Goal: Task Accomplishment & Management: Manage account settings

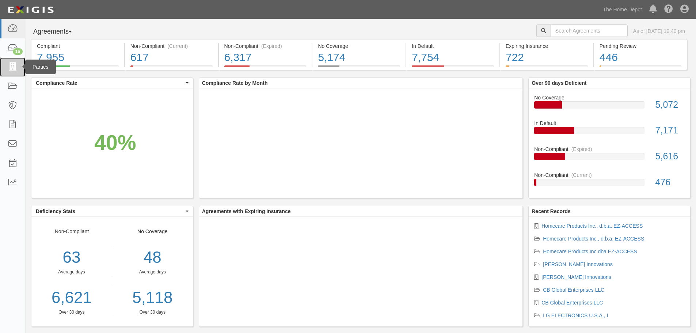
click at [14, 68] on icon at bounding box center [12, 67] width 10 height 8
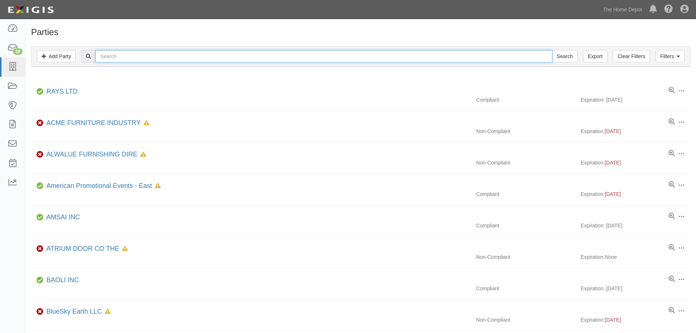
click at [118, 58] on input "text" at bounding box center [323, 56] width 457 height 12
type input "puerto"
click at [552, 50] on input "Search" at bounding box center [565, 56] width 26 height 12
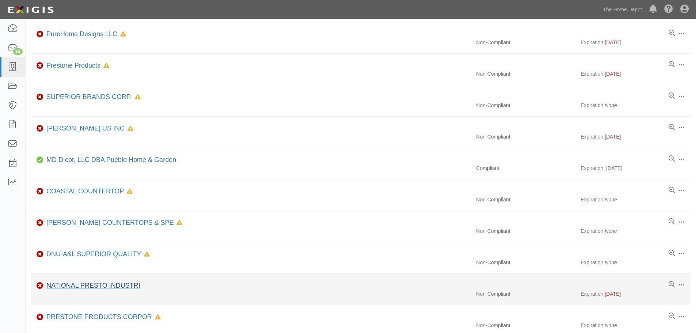
scroll to position [440, 0]
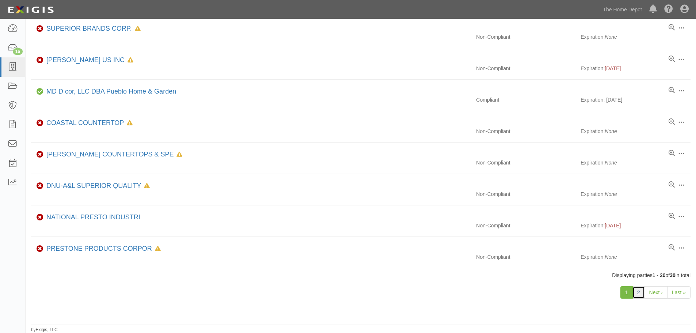
click at [639, 292] on link "2" at bounding box center [639, 292] width 12 height 12
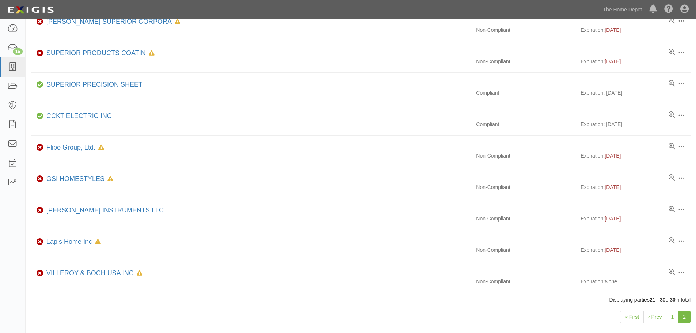
scroll to position [126, 0]
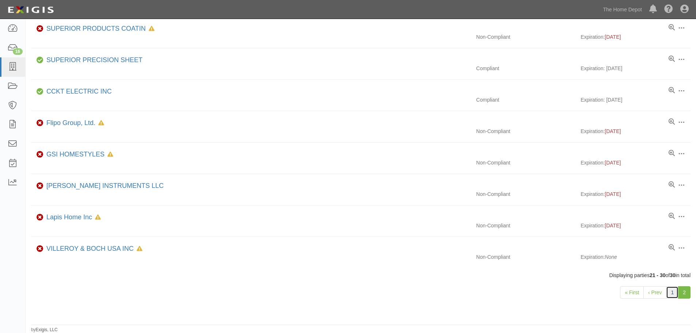
click at [668, 289] on link "1" at bounding box center [672, 292] width 12 height 12
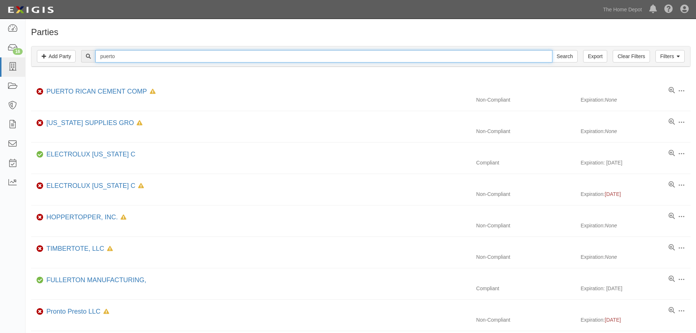
drag, startPoint x: 133, startPoint y: 61, endPoint x: 86, endPoint y: 71, distance: 48.0
click at [88, 74] on div "Filters Add Party Clear Filters Export puerto Search Filters Compliance Status …" at bounding box center [361, 58] width 671 height 34
type input "milliuen"
click at [552, 50] on input "Search" at bounding box center [565, 56] width 26 height 12
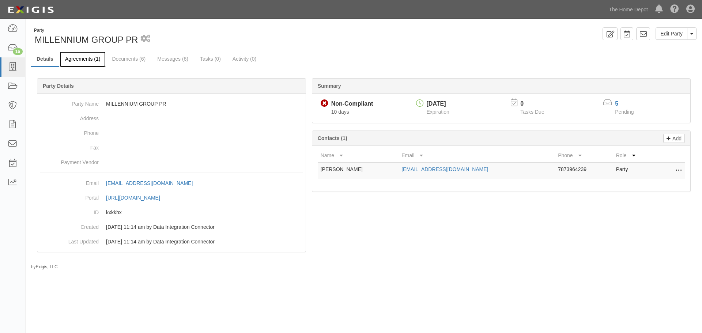
click at [70, 63] on link "Agreements (1)" at bounding box center [83, 60] width 46 height 16
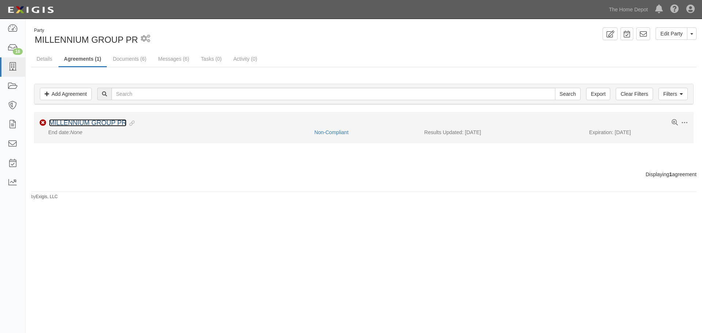
click at [79, 120] on link "MILLENNIUM GROUP PR" at bounding box center [88, 122] width 78 height 7
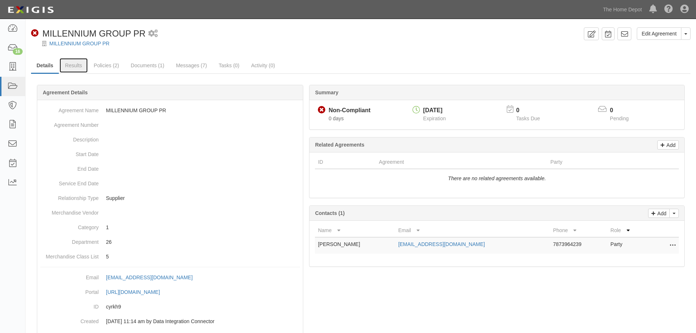
click at [68, 71] on link "Results" at bounding box center [74, 65] width 28 height 15
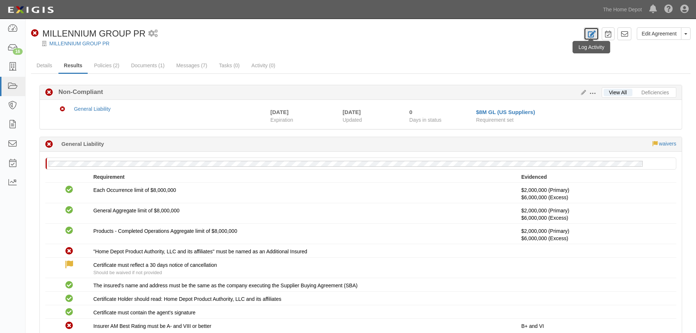
click at [598, 34] on link at bounding box center [591, 33] width 15 height 13
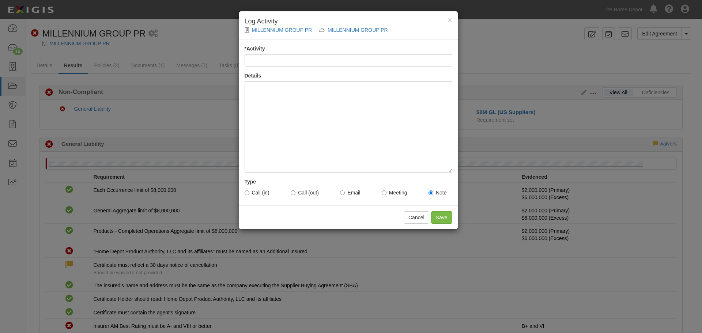
click at [292, 62] on input "* Activity" at bounding box center [349, 60] width 208 height 12
click at [448, 18] on span "×" at bounding box center [449, 20] width 4 height 8
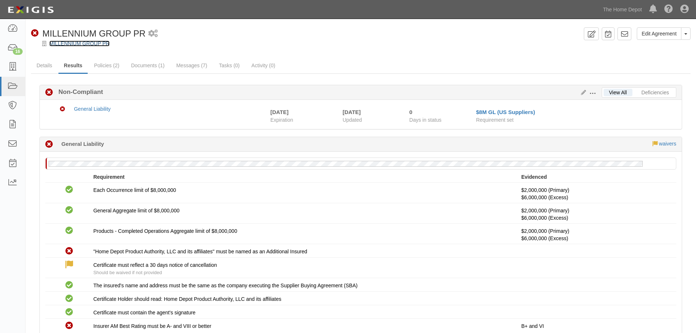
click at [106, 42] on link "MILLENNIUM GROUP PR" at bounding box center [79, 44] width 60 height 6
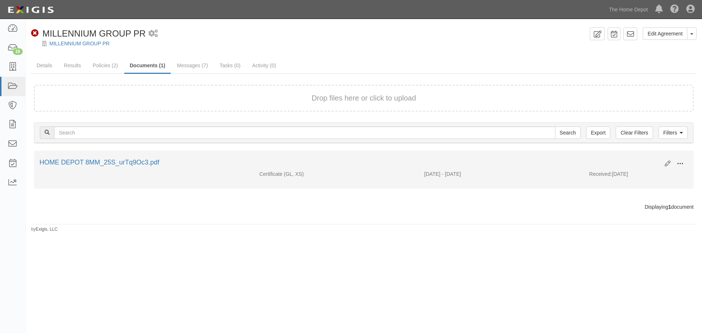
click at [679, 161] on span at bounding box center [680, 163] width 7 height 7
click at [657, 173] on link "View" at bounding box center [645, 174] width 58 height 13
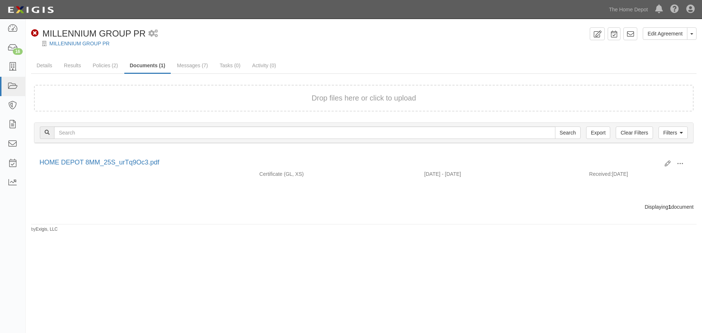
drag, startPoint x: 120, startPoint y: 165, endPoint x: 314, endPoint y: 197, distance: 196.4
click at [314, 197] on div "Drop files here or click to upload Filters Clear Filters Export Search Filters …" at bounding box center [364, 148] width 660 height 126
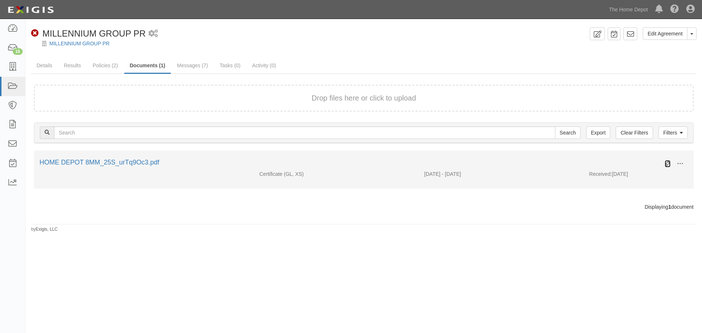
click at [665, 164] on icon at bounding box center [668, 164] width 6 height 6
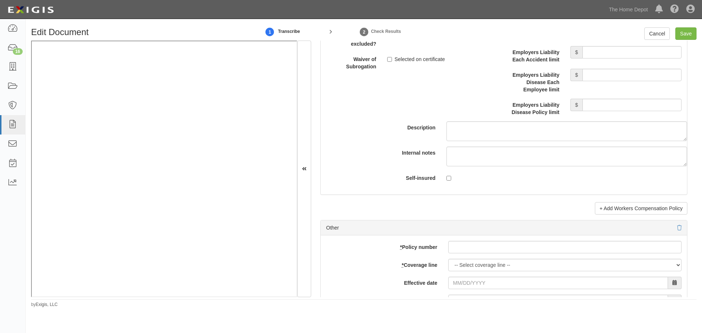
scroll to position [1849, 0]
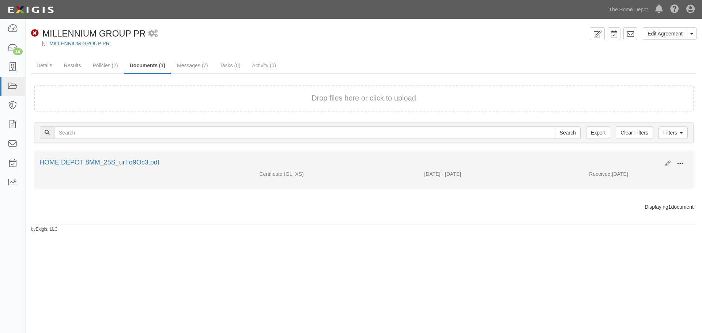
click at [682, 163] on span at bounding box center [680, 163] width 7 height 7
click at [657, 176] on link "View" at bounding box center [645, 174] width 58 height 13
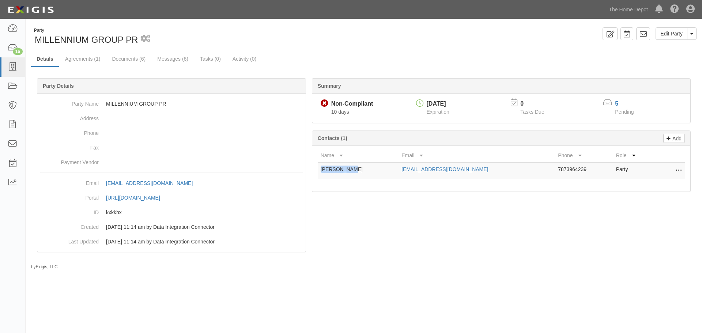
drag, startPoint x: 349, startPoint y: 170, endPoint x: 319, endPoint y: 170, distance: 29.6
click at [319, 170] on td "[PERSON_NAME]" at bounding box center [358, 170] width 81 height 16
copy td "[PERSON_NAME]"
click at [609, 32] on icon at bounding box center [610, 34] width 8 height 7
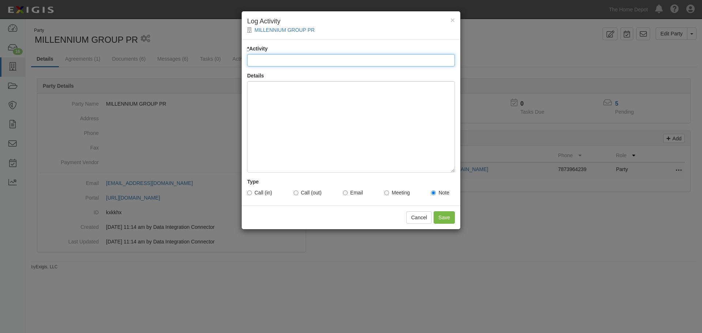
click at [288, 62] on input "* Activity" at bounding box center [351, 60] width 208 height 12
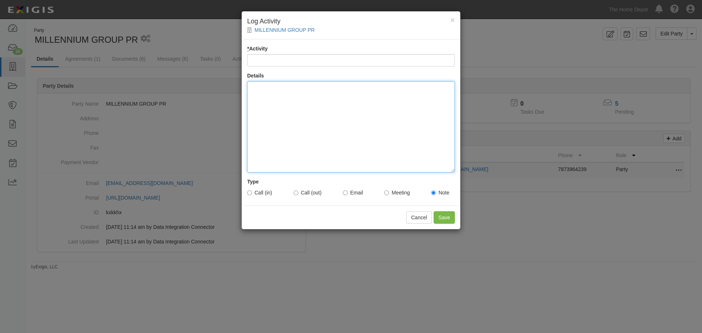
click at [279, 98] on div at bounding box center [351, 126] width 208 height 91
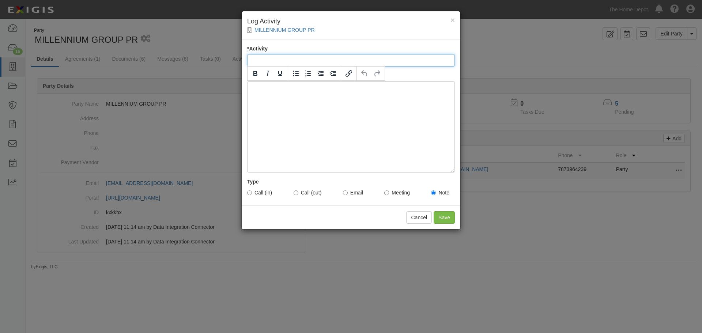
drag, startPoint x: 272, startPoint y: 57, endPoint x: 278, endPoint y: 64, distance: 8.8
click at [272, 57] on input "* Activity" at bounding box center [351, 60] width 208 height 12
type input "Inbound call"
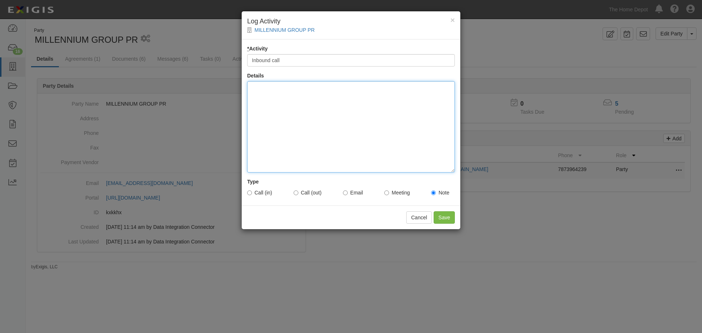
click at [249, 105] on div at bounding box center [351, 126] width 208 height 91
paste div
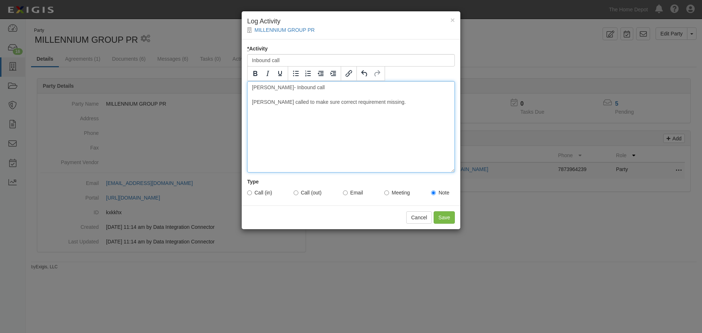
click at [336, 88] on div "Mike Bolton- Inbound call Mike called to make sure correct requirement missing." at bounding box center [351, 126] width 208 height 91
click at [330, 154] on div "Mike Bolton- Inbound call (787)222-0464 Mike called to make sure correct requir…" at bounding box center [351, 126] width 208 height 91
click at [254, 190] on label "Call (in)" at bounding box center [259, 192] width 25 height 7
click at [252, 190] on input "Call (in)" at bounding box center [249, 192] width 5 height 5
radio input "true"
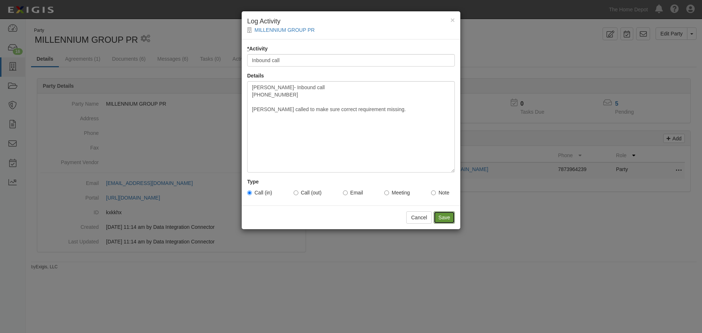
click at [444, 215] on input "Save" at bounding box center [444, 217] width 21 height 12
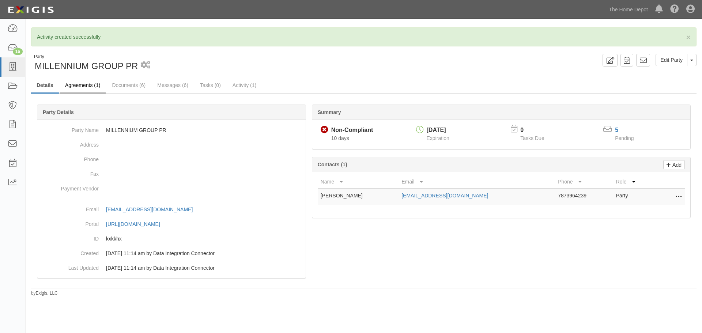
drag, startPoint x: 70, startPoint y: 62, endPoint x: 80, endPoint y: 79, distance: 19.6
click at [78, 75] on div "× Activity created successfully Party MILLENNIUM GROUP PR 2 scheduled workflows…" at bounding box center [364, 161] width 676 height 269
click at [82, 84] on link "Agreements (1)" at bounding box center [83, 86] width 46 height 16
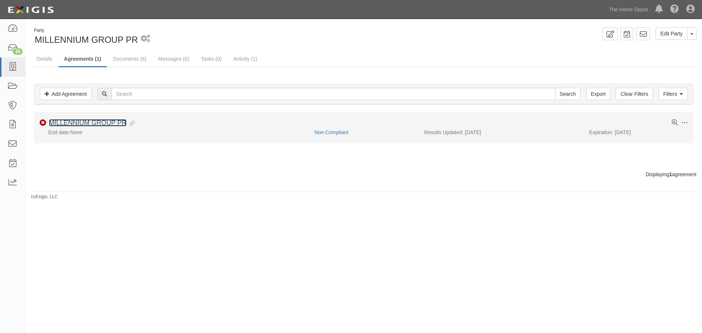
click at [96, 123] on link "MILLENNIUM GROUP PR" at bounding box center [88, 122] width 78 height 7
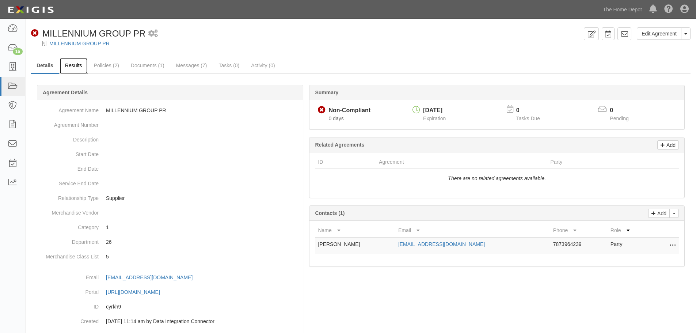
click at [75, 66] on link "Results" at bounding box center [74, 66] width 28 height 16
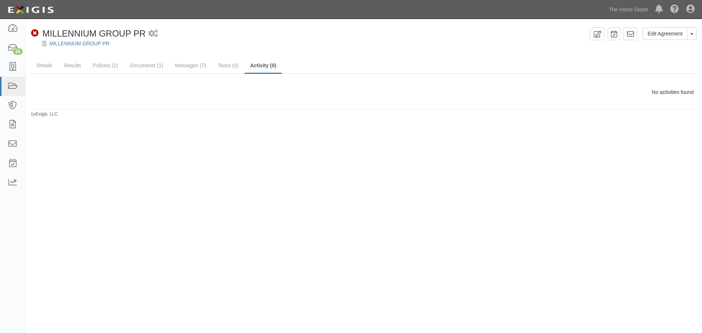
drag, startPoint x: 233, startPoint y: 148, endPoint x: 224, endPoint y: 131, distance: 19.0
click at [233, 148] on div "Edit Agreement Toggle Agreement Dropdown View Audit Trail Archive Agreement Pla…" at bounding box center [351, 172] width 702 height 300
click at [74, 67] on link "Results" at bounding box center [72, 66] width 28 height 16
click at [75, 46] on link "MILLENNIUM GROUP PR" at bounding box center [79, 44] width 60 height 6
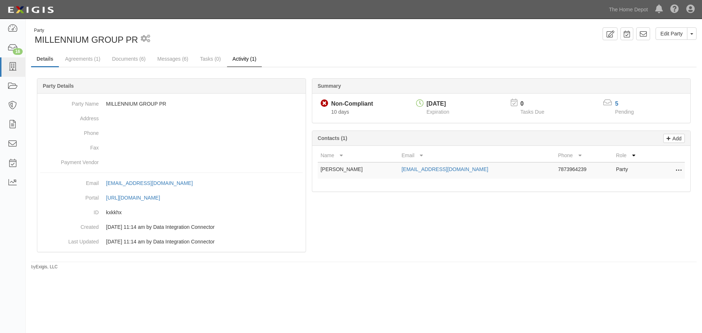
drag, startPoint x: 256, startPoint y: 69, endPoint x: 252, endPoint y: 65, distance: 6.0
click at [252, 66] on div "Party MILLENNIUM GROUP PR 2 scheduled workflows Edit Party Toggle Party Dropdow…" at bounding box center [364, 148] width 676 height 243
click at [250, 64] on link "Activity (1)" at bounding box center [244, 60] width 35 height 16
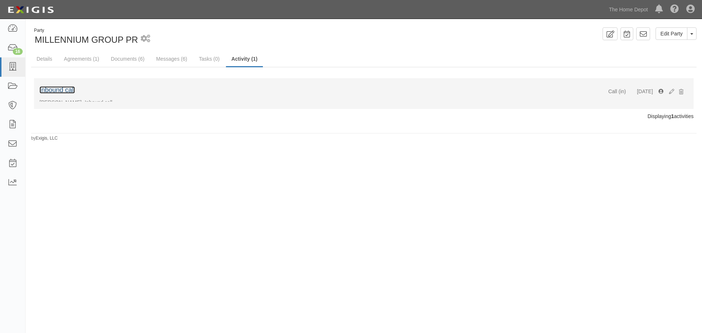
click at [61, 92] on link "Inbound call" at bounding box center [56, 89] width 35 height 7
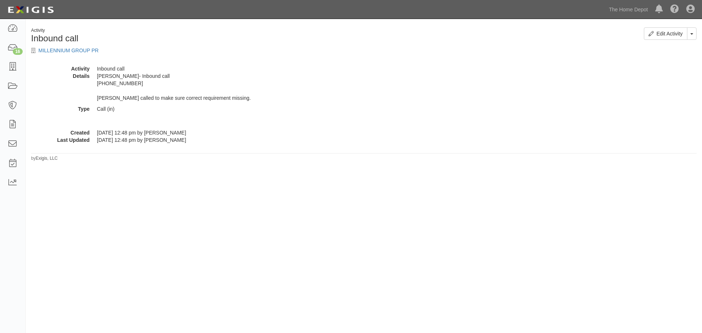
click at [97, 76] on dl "Activity Inbound call Details [PERSON_NAME]- Inbound call [PHONE_NUMBER] [PERSO…" at bounding box center [363, 89] width 665 height 48
